Goal: Task Accomplishment & Management: Use online tool/utility

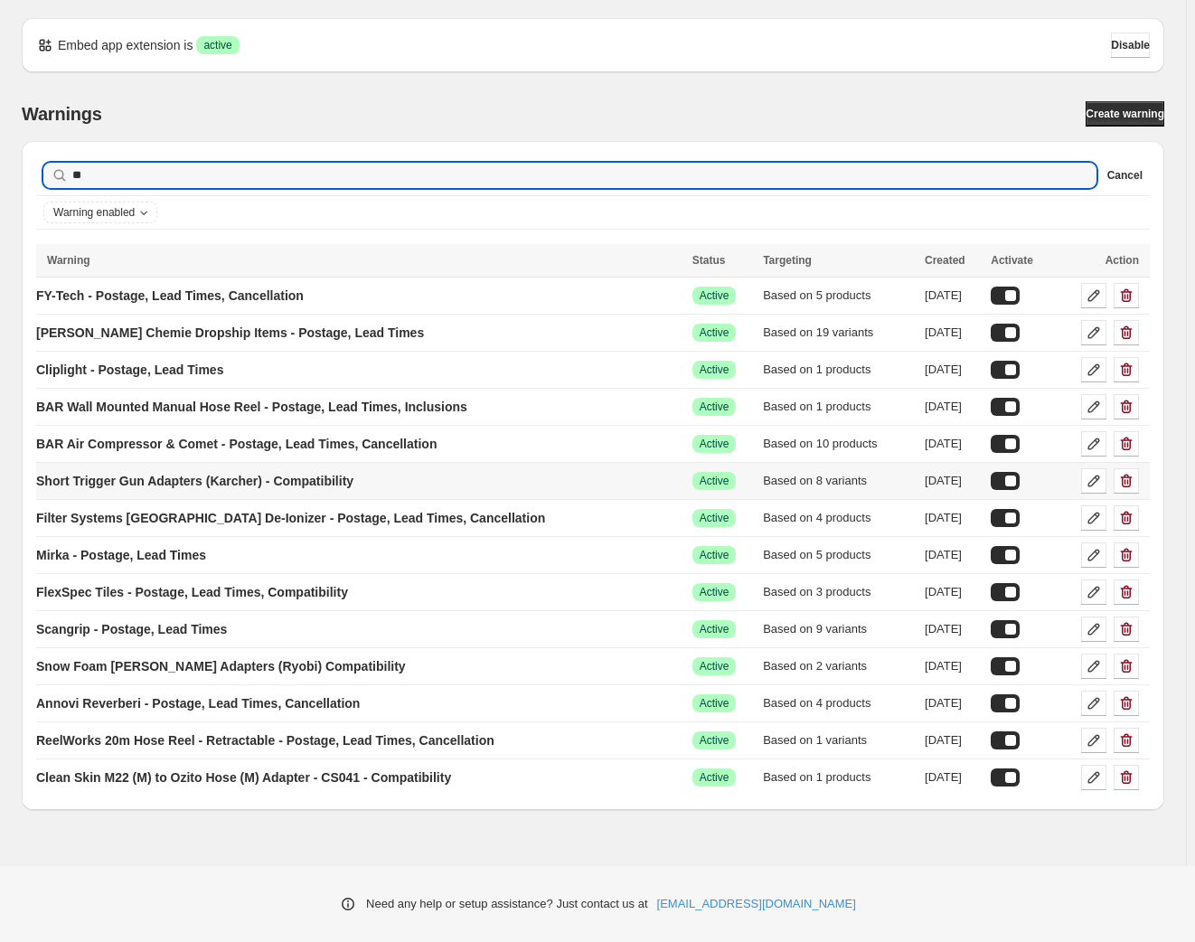
type input "*"
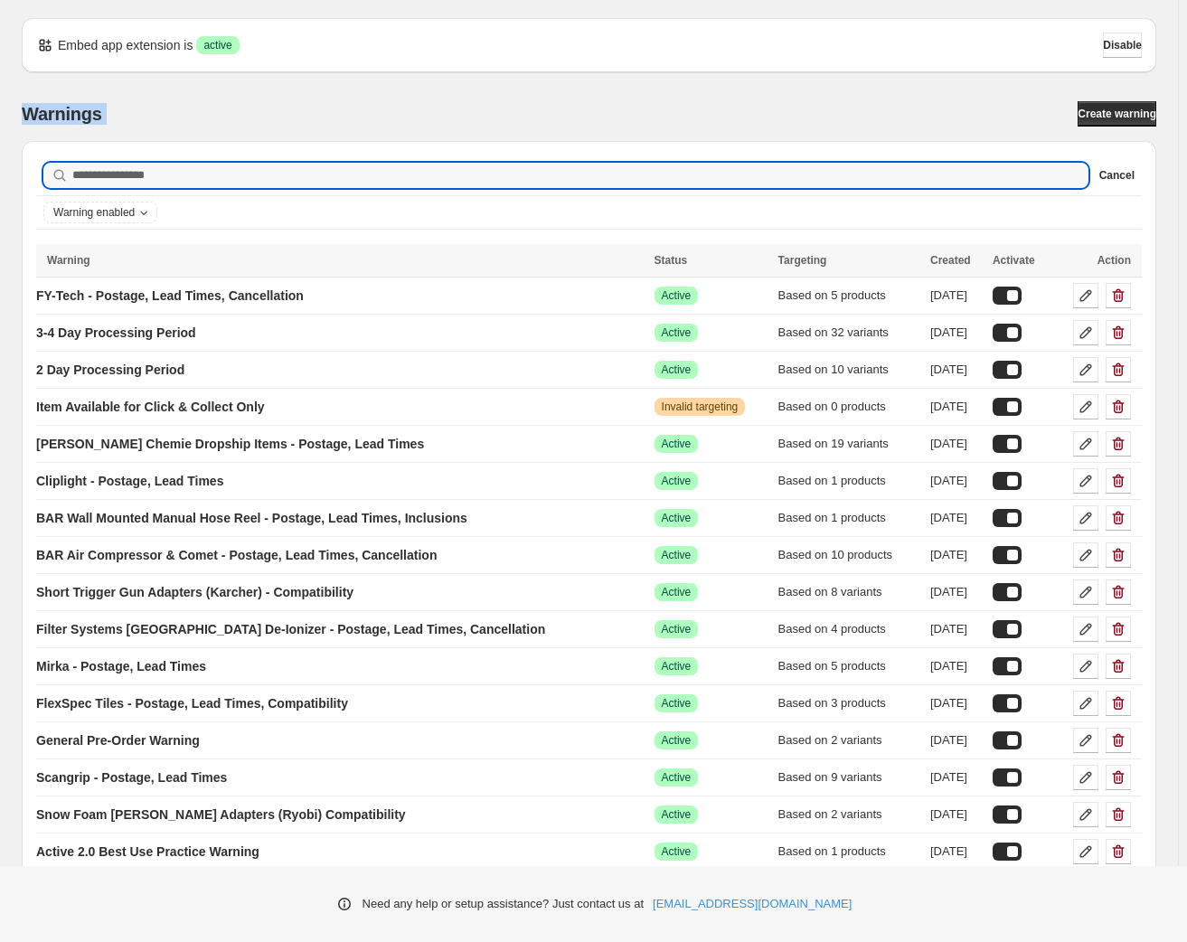
click at [584, 71] on div "Embed app extension is Success active Disable" at bounding box center [589, 45] width 1134 height 54
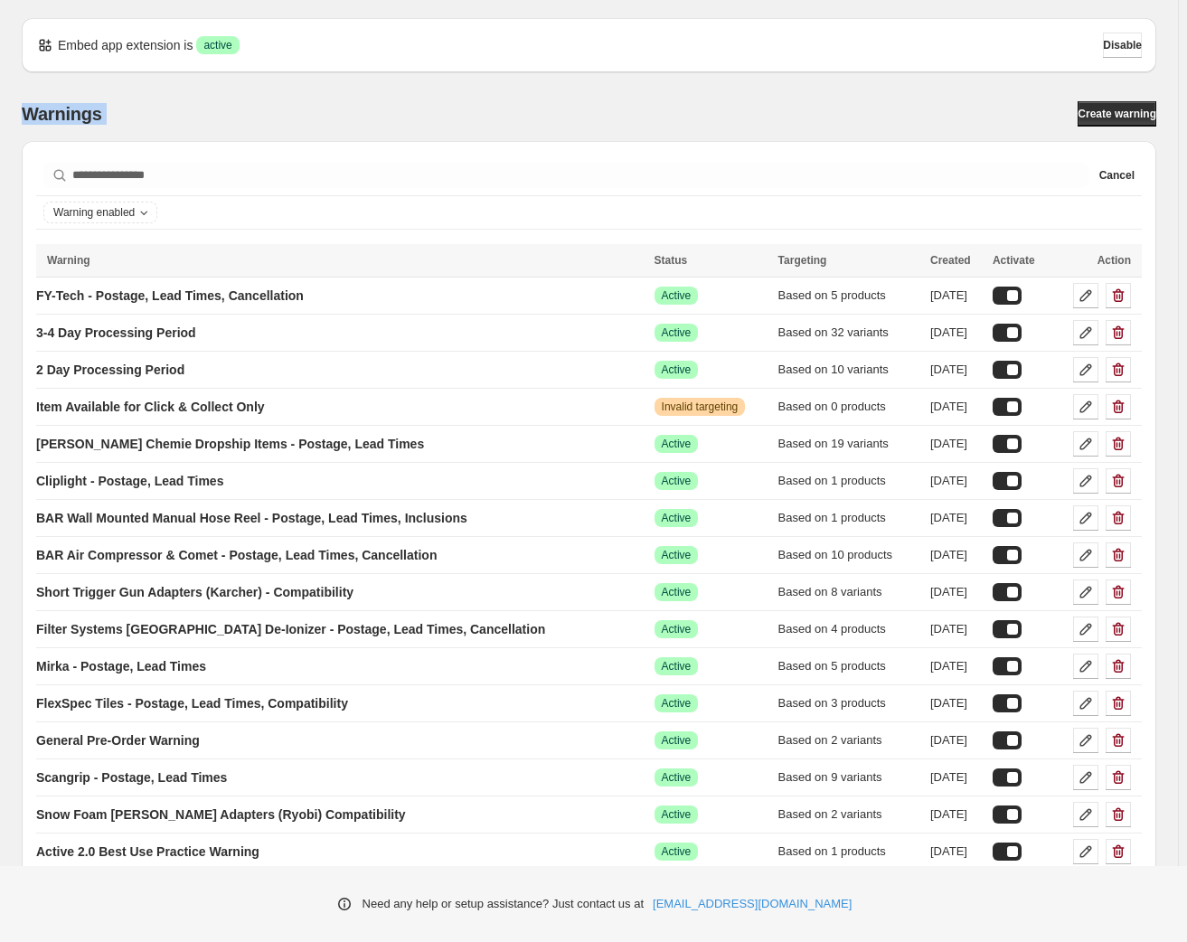
click at [594, 98] on div "Warnings Create warning Searching in all Cancel Warning enabled Loading warning…" at bounding box center [581, 533] width 1149 height 923
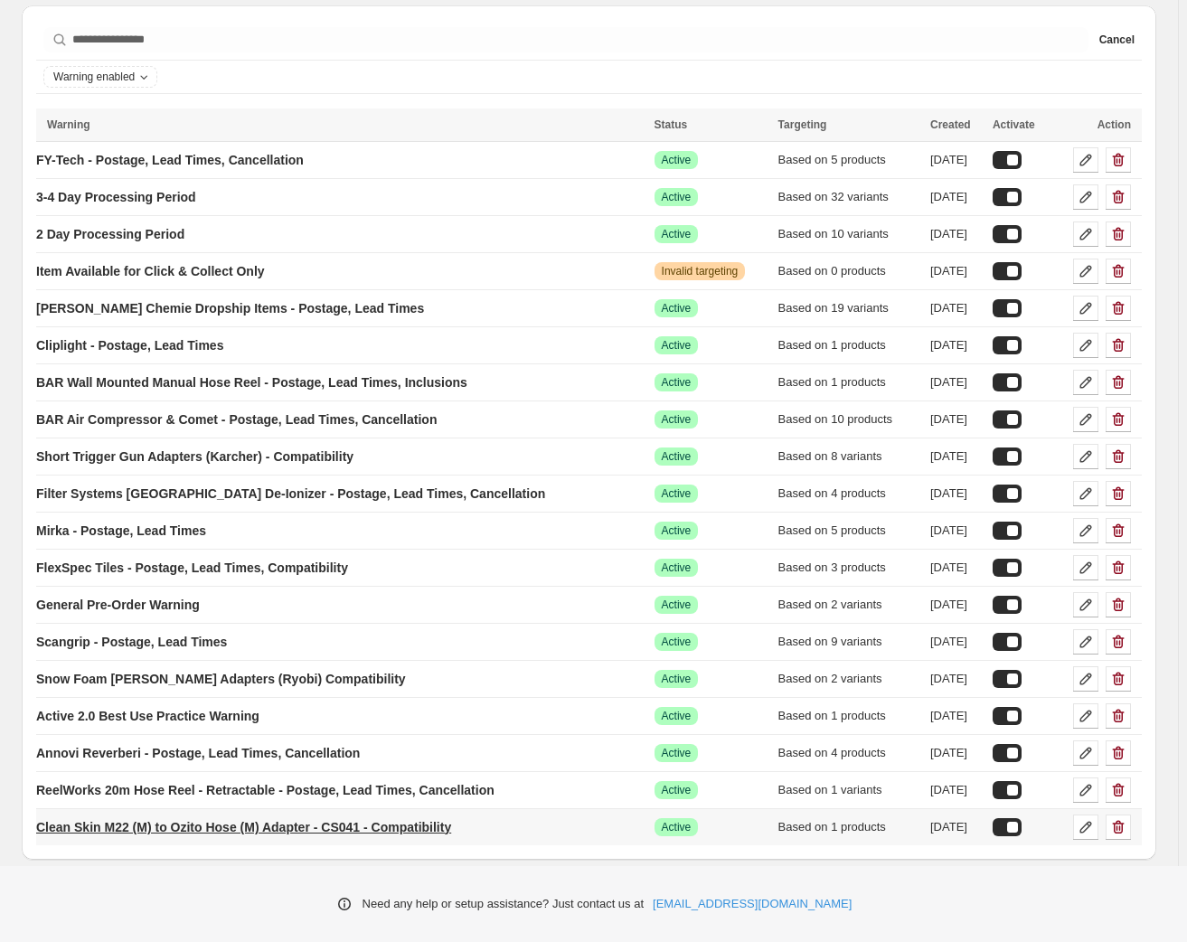
click at [389, 830] on p "Clean Skin M22 (M) to Ozito Hose (M) Adapter - CS041 - Compatibility" at bounding box center [243, 827] width 415 height 18
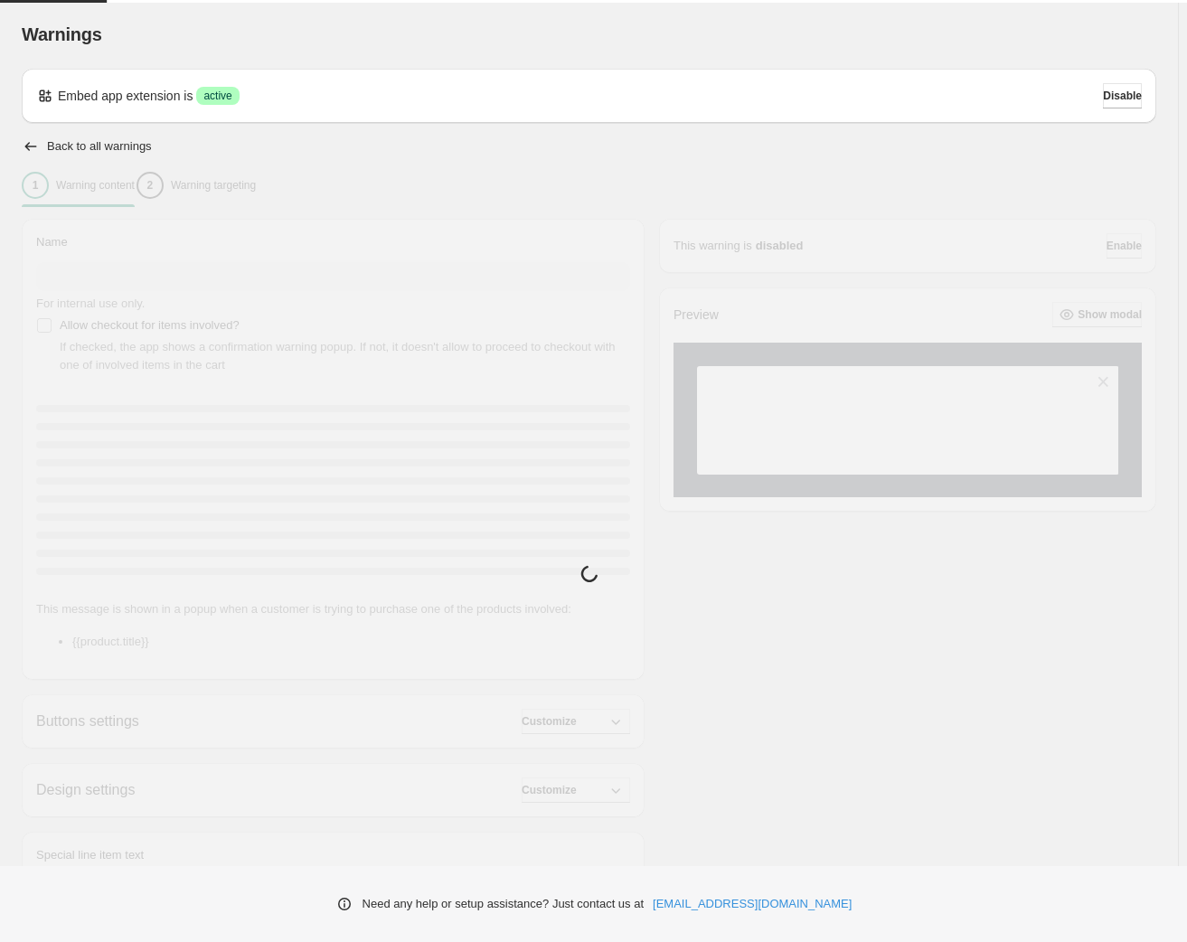
type input "**********"
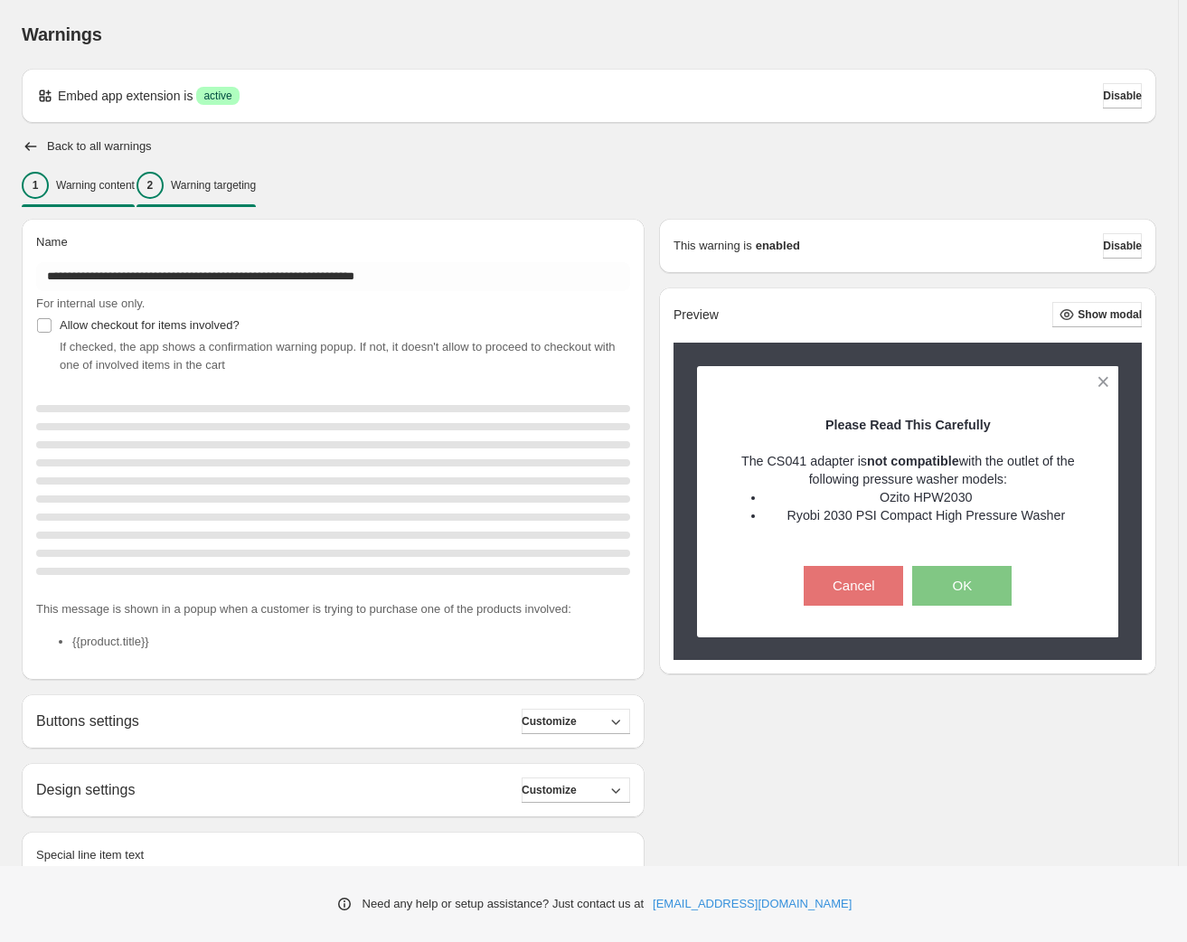
click at [256, 200] on button "2 Warning targeting" at bounding box center [195, 185] width 119 height 38
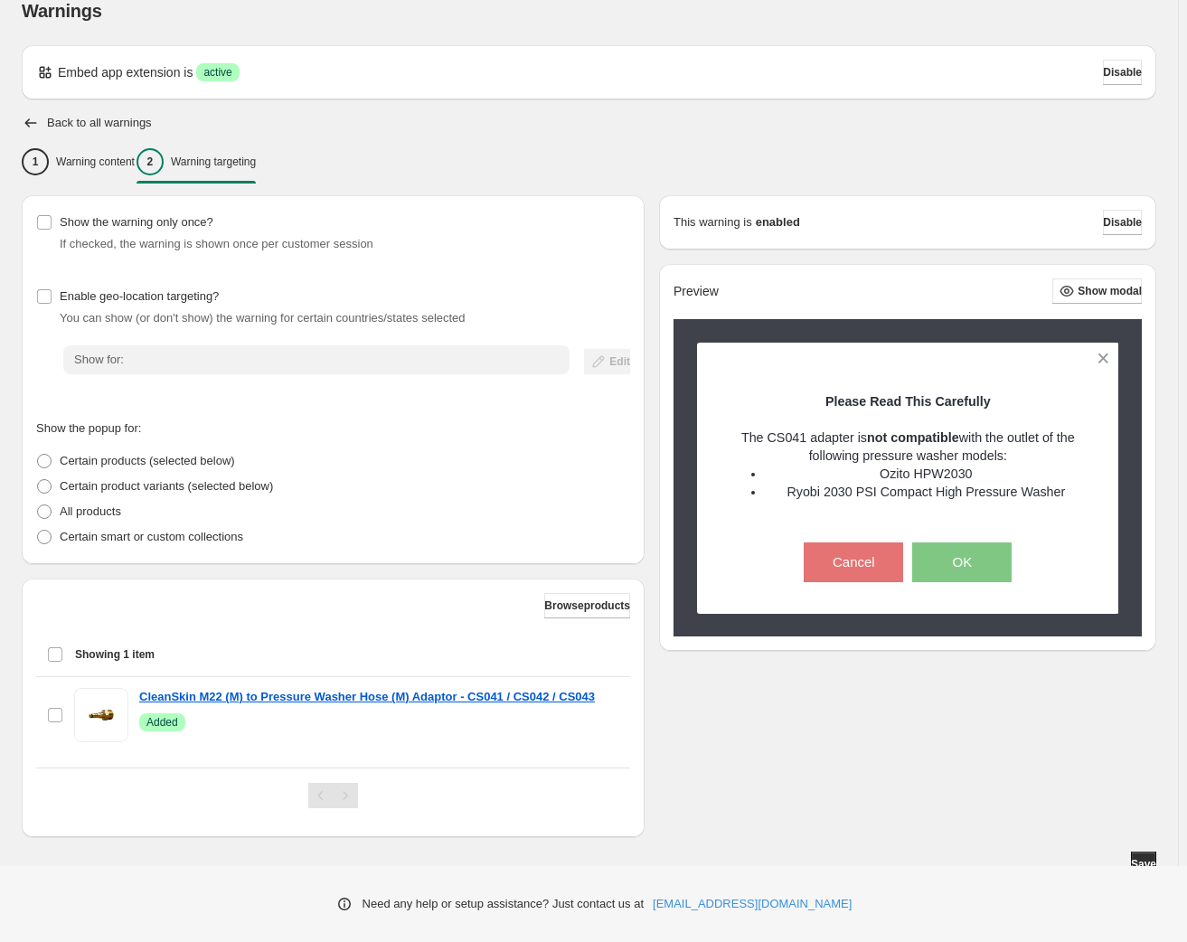
scroll to position [35, 0]
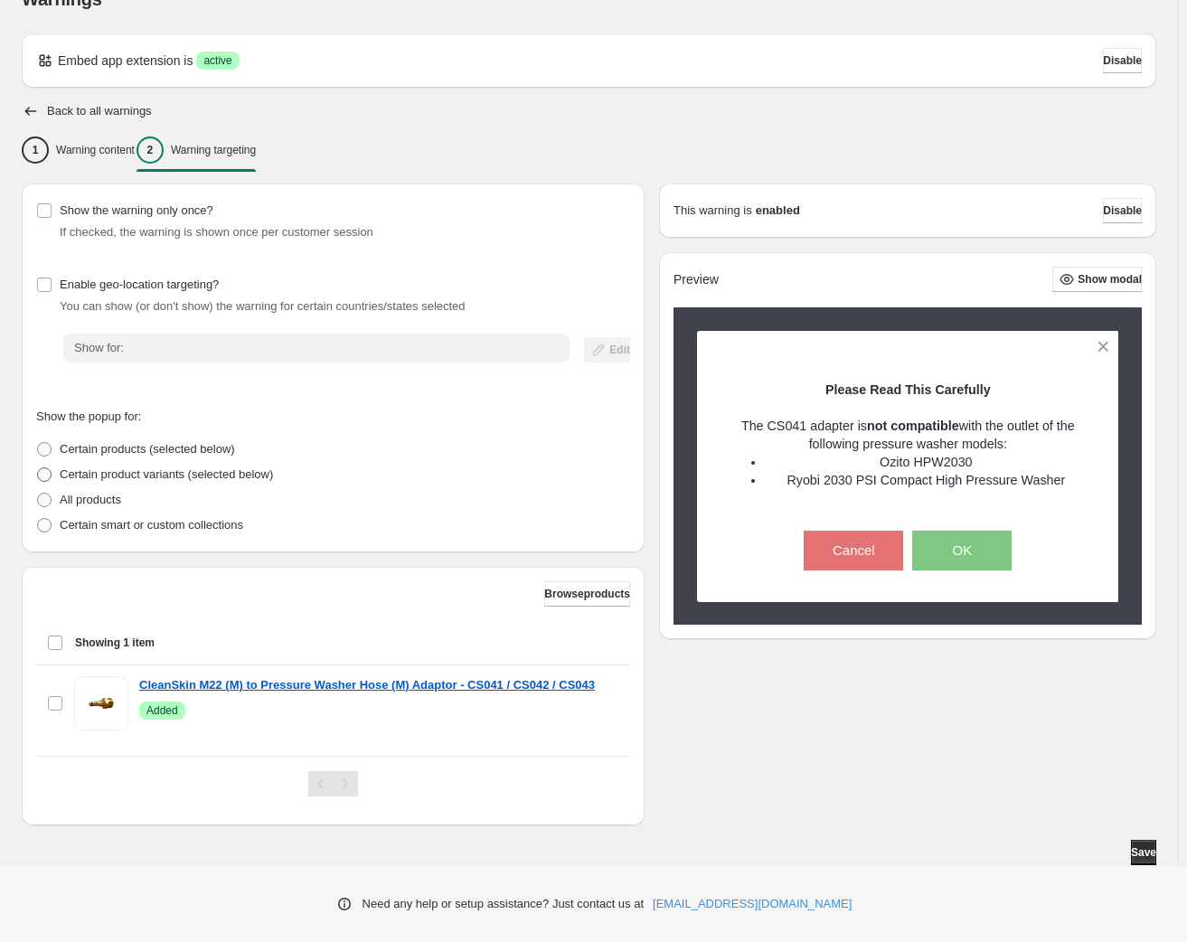
click at [225, 477] on span "Certain product variants (selected below)" at bounding box center [166, 474] width 213 height 14
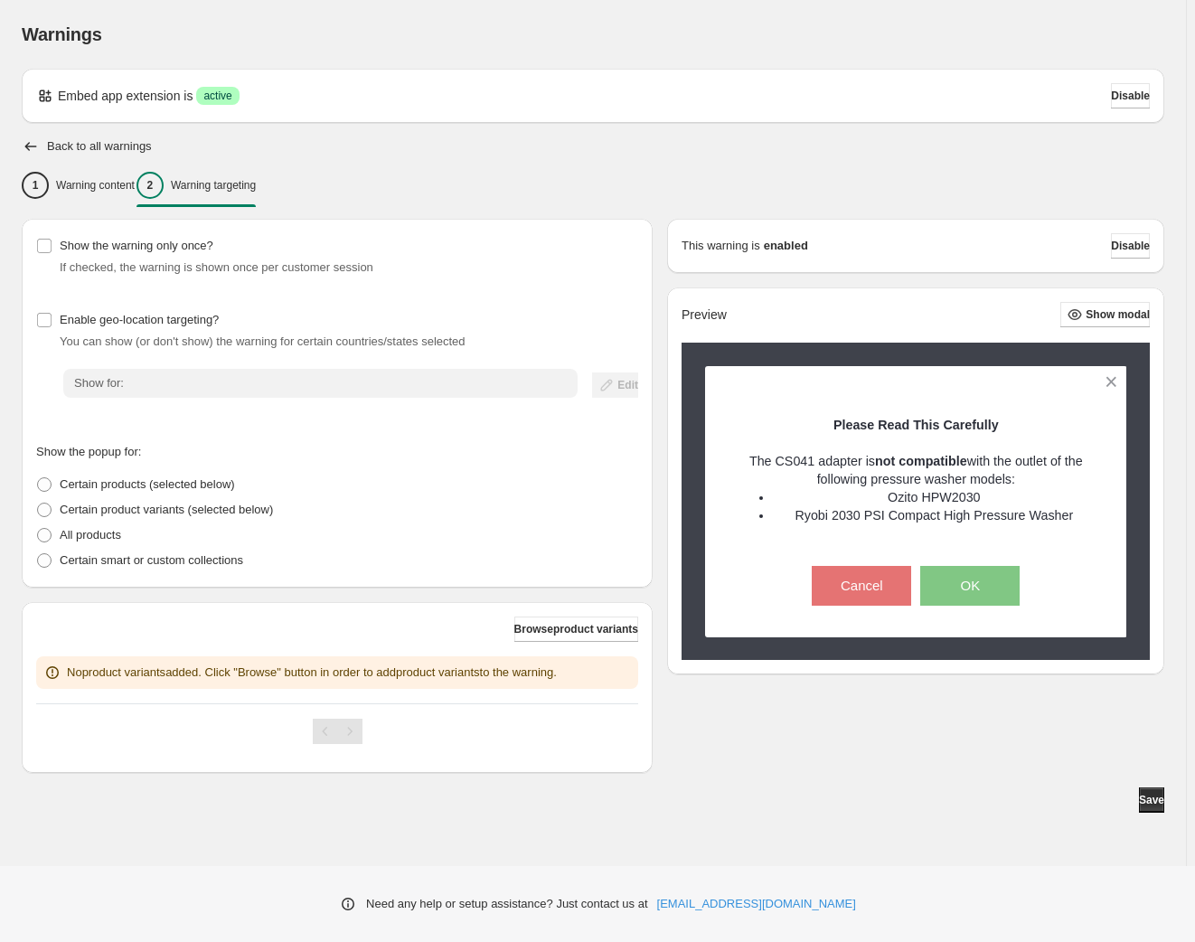
click at [551, 642] on div "Browse product variants No product variants added. Click "Browse" button in ord…" at bounding box center [337, 652] width 602 height 72
click at [551, 637] on button "Browse product variants" at bounding box center [576, 628] width 124 height 25
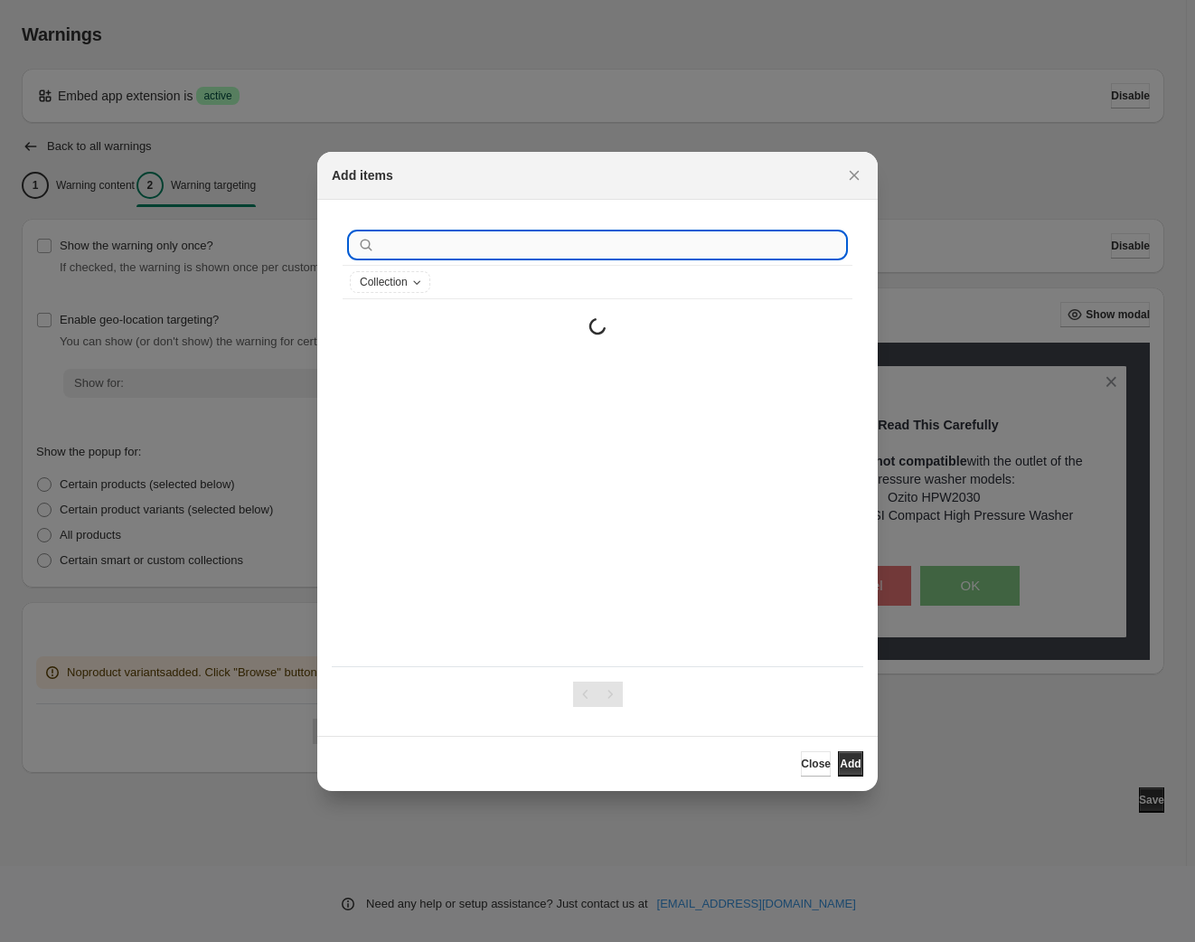
click at [515, 242] on input ":r2f:" at bounding box center [612, 244] width 466 height 25
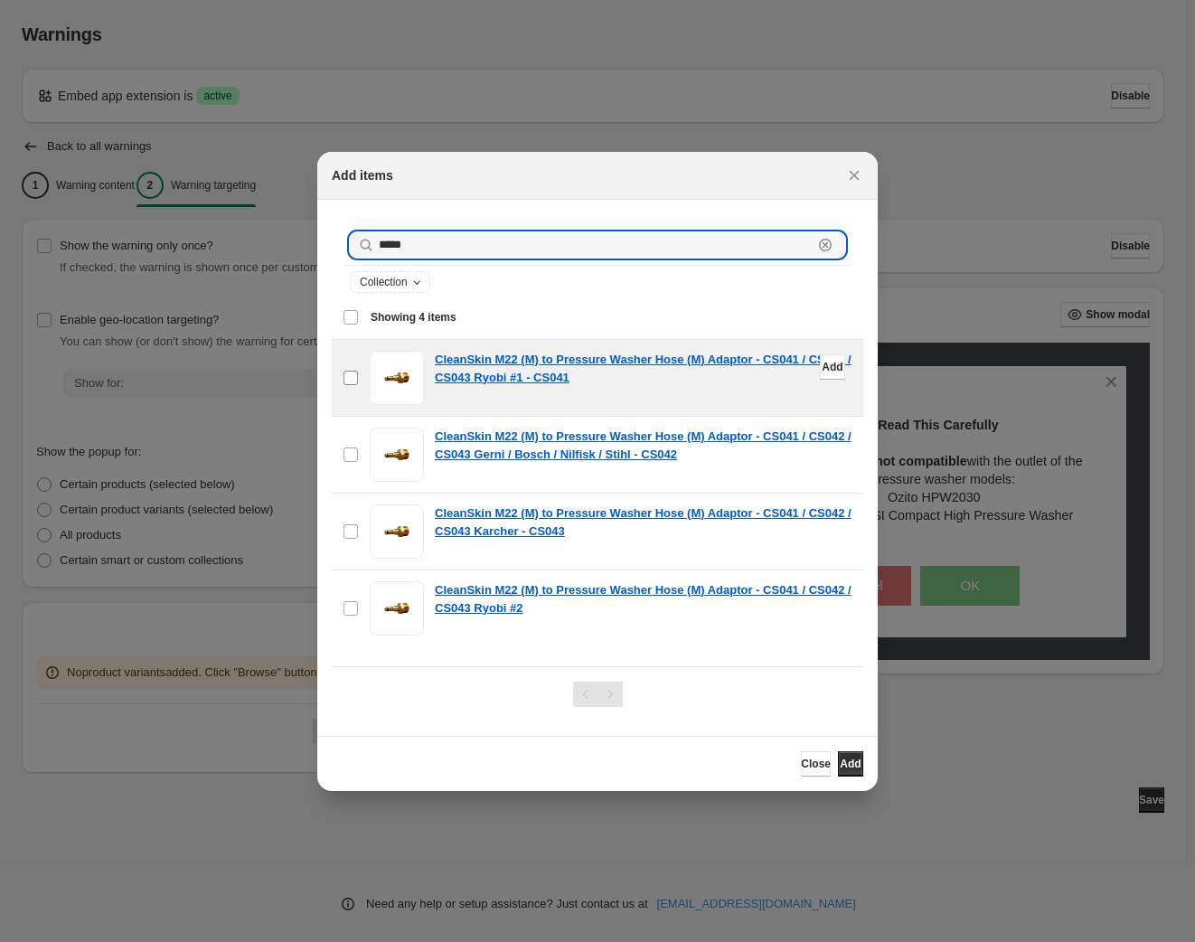
type input "*****"
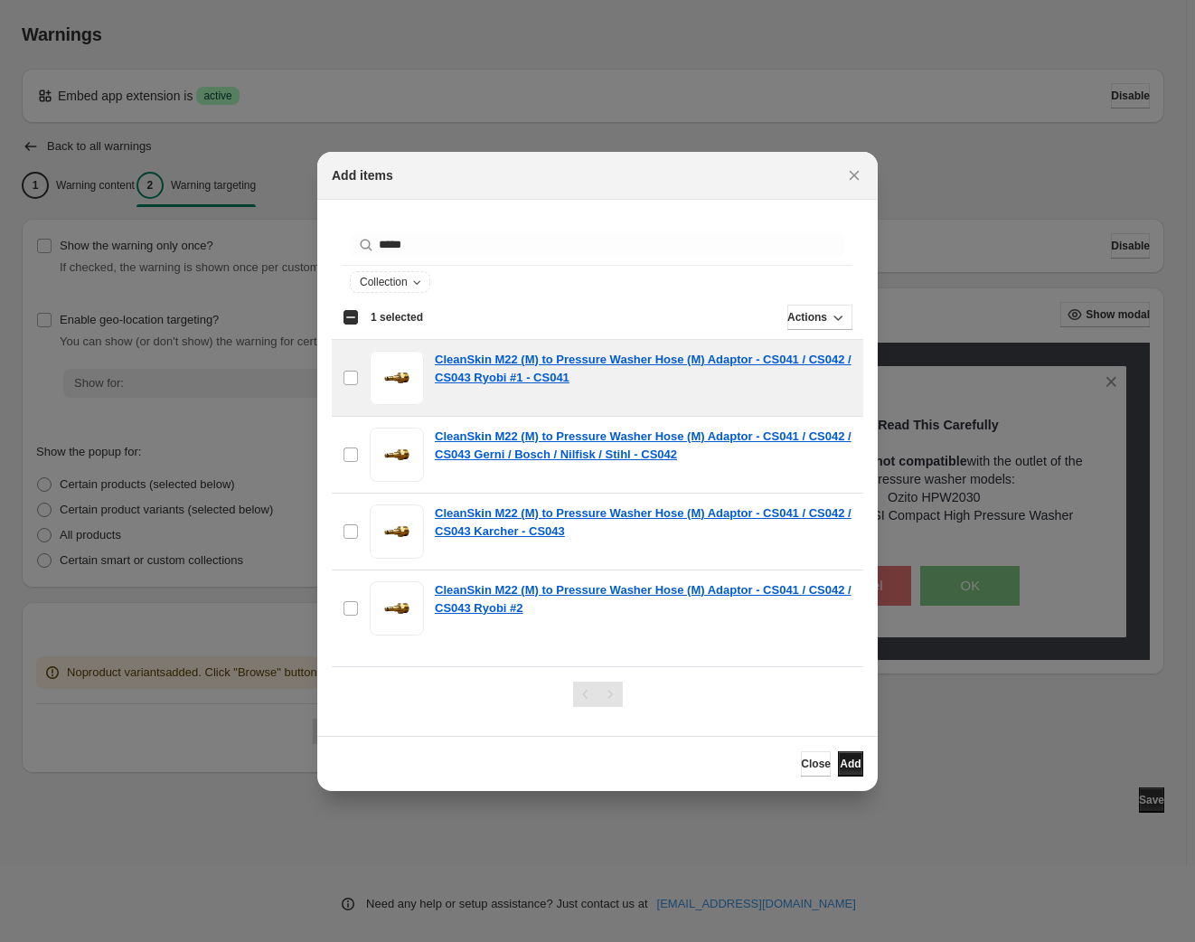
click at [848, 762] on span "Add" at bounding box center [850, 763] width 21 height 14
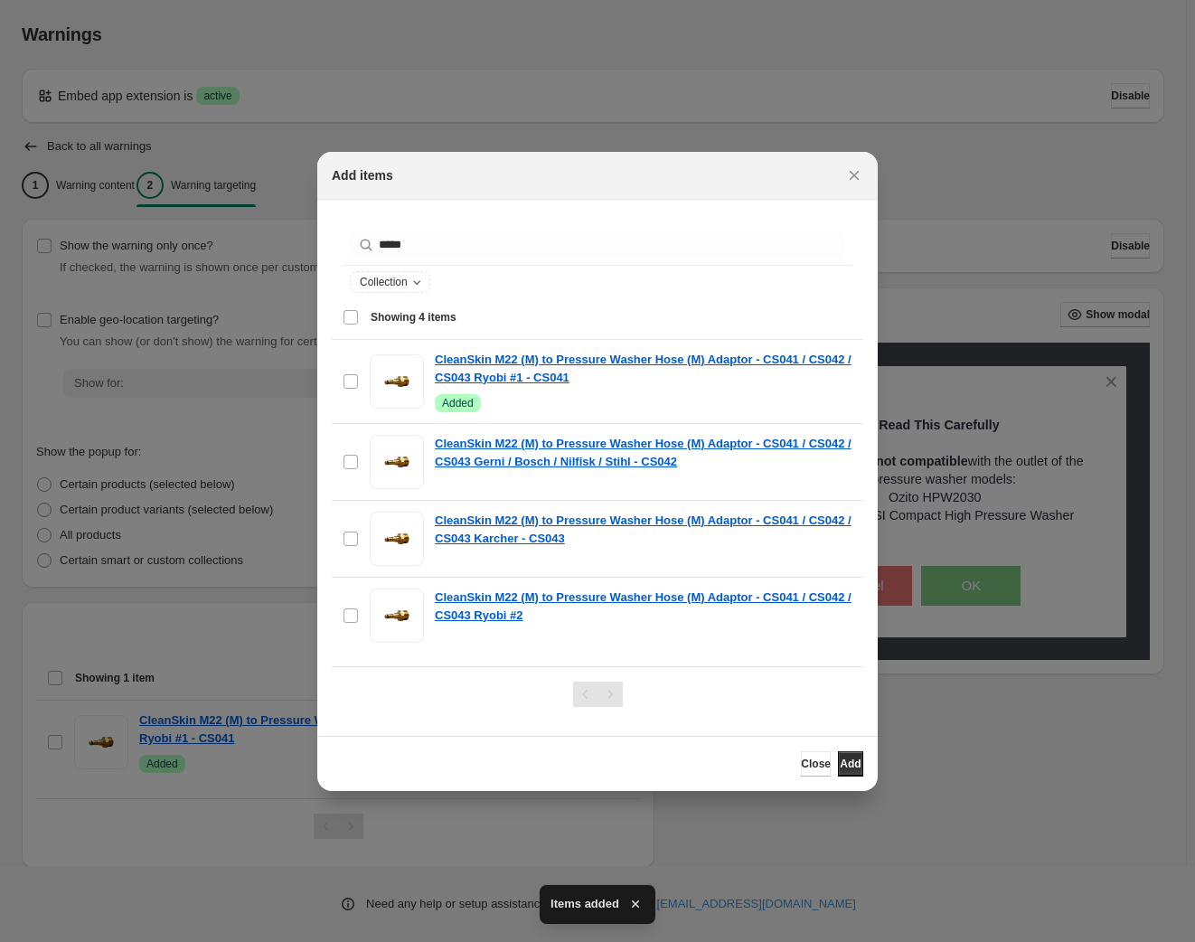
click at [987, 821] on div at bounding box center [597, 471] width 1195 height 942
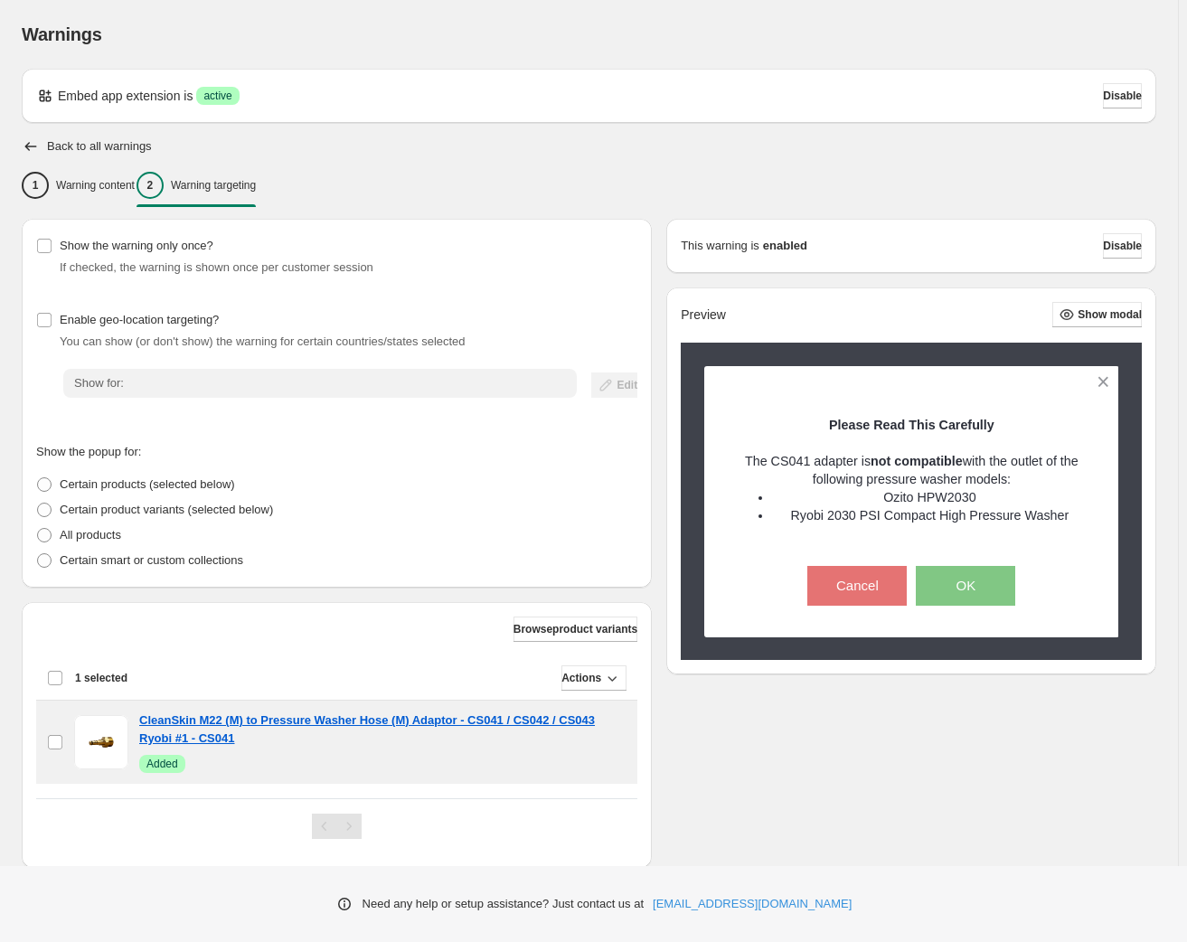
click at [752, 845] on div "Show the warning only once? If checked, the warning is shown once per customer …" at bounding box center [589, 543] width 1134 height 649
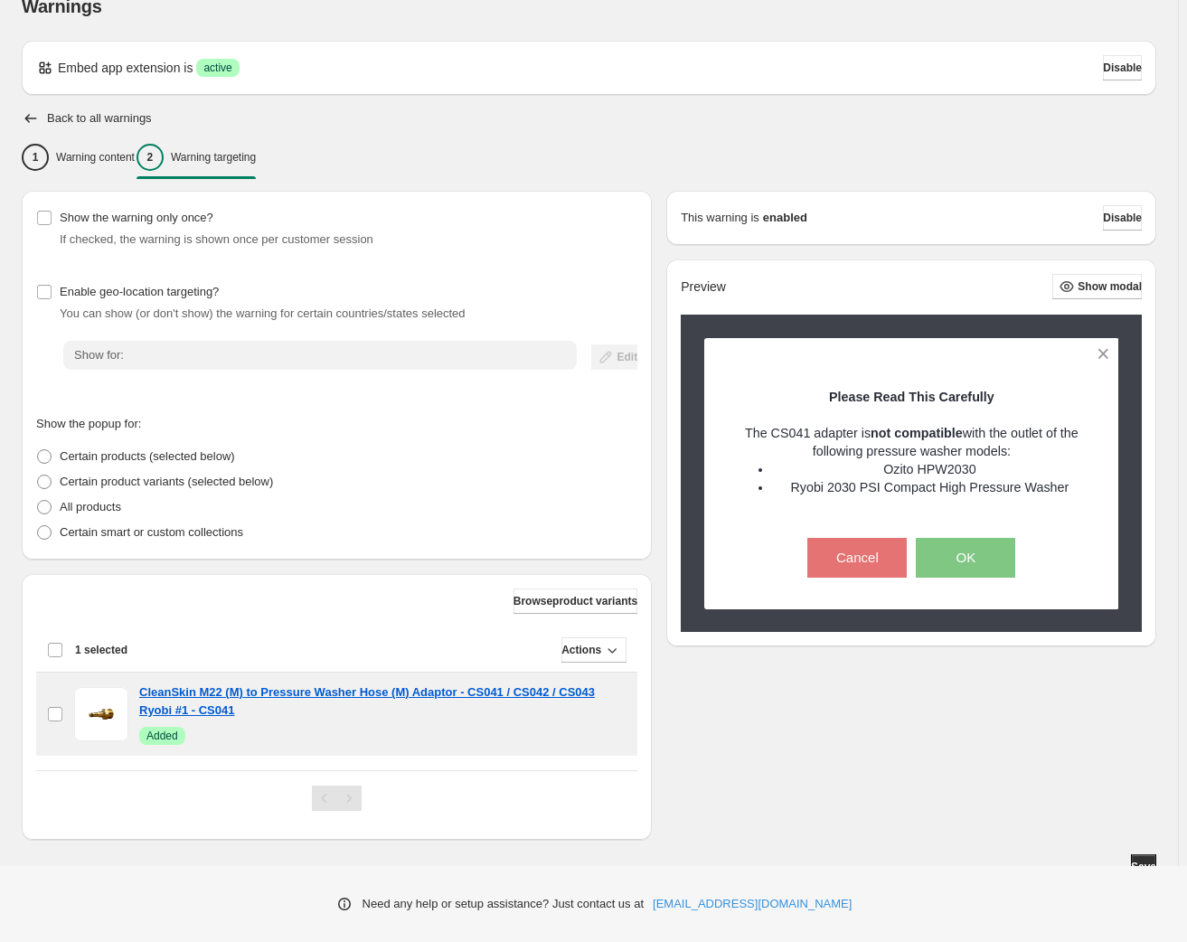
scroll to position [42, 0]
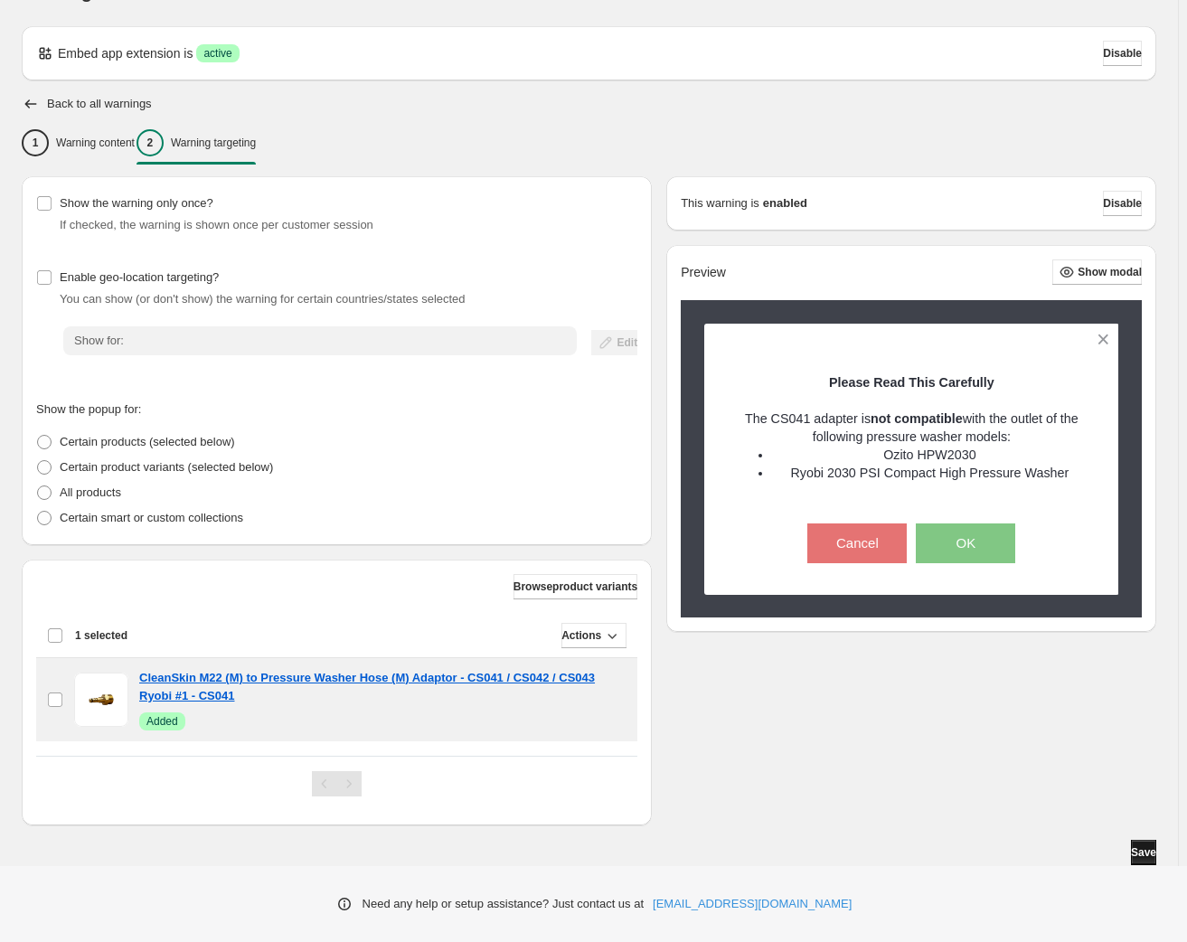
drag, startPoint x: 1122, startPoint y: 875, endPoint x: 1131, endPoint y: 861, distance: 16.3
click at [1123, 875] on div "Need any help or setup assistance? Just contact us at [EMAIL_ADDRESS][DOMAIN_NA…" at bounding box center [593, 904] width 1187 height 76
click at [1135, 857] on span "Save" at bounding box center [1142, 852] width 25 height 14
click at [650, 86] on div "Embed app extension is Success active Disable Back to all warnings 1 Warning co…" at bounding box center [589, 445] width 1134 height 839
click at [1136, 849] on span "Save" at bounding box center [1142, 852] width 25 height 14
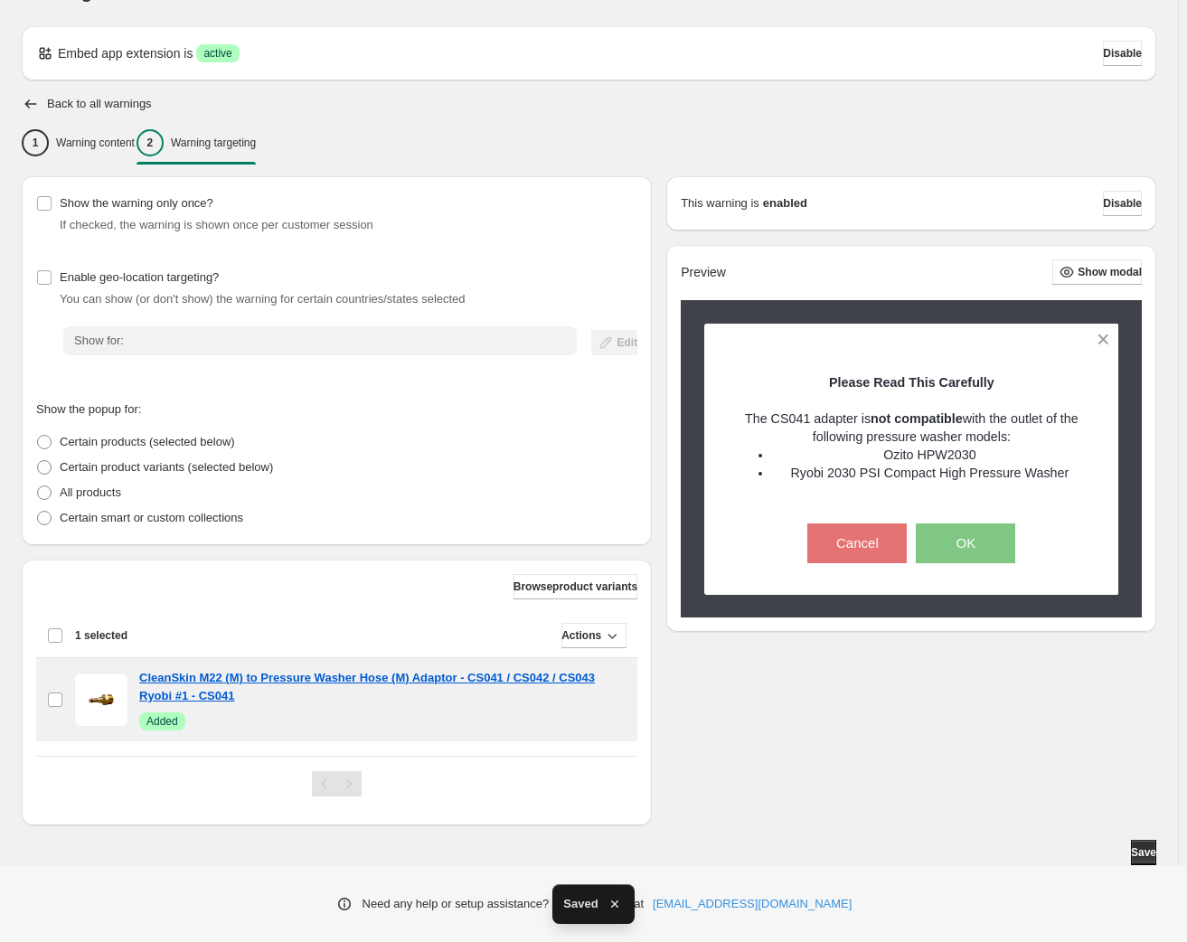
click at [86, 162] on div "Show the warning only once? If checked, the warning is shown once per customer …" at bounding box center [329, 493] width 644 height 663
click at [86, 155] on div "1 Warning content" at bounding box center [78, 142] width 113 height 27
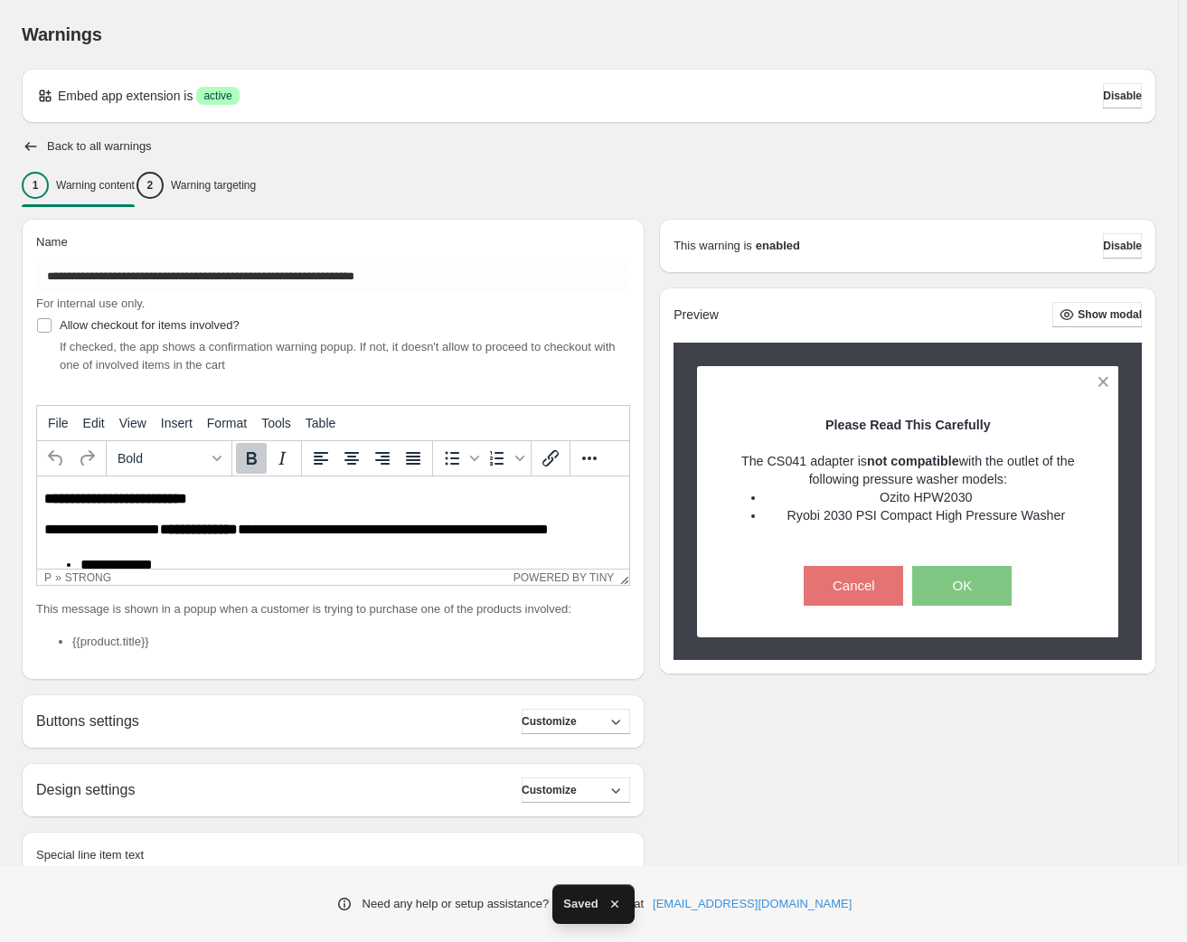
scroll to position [0, 0]
click at [234, 184] on p "Warning targeting" at bounding box center [213, 185] width 85 height 14
